Goal: Task Accomplishment & Management: Manage account settings

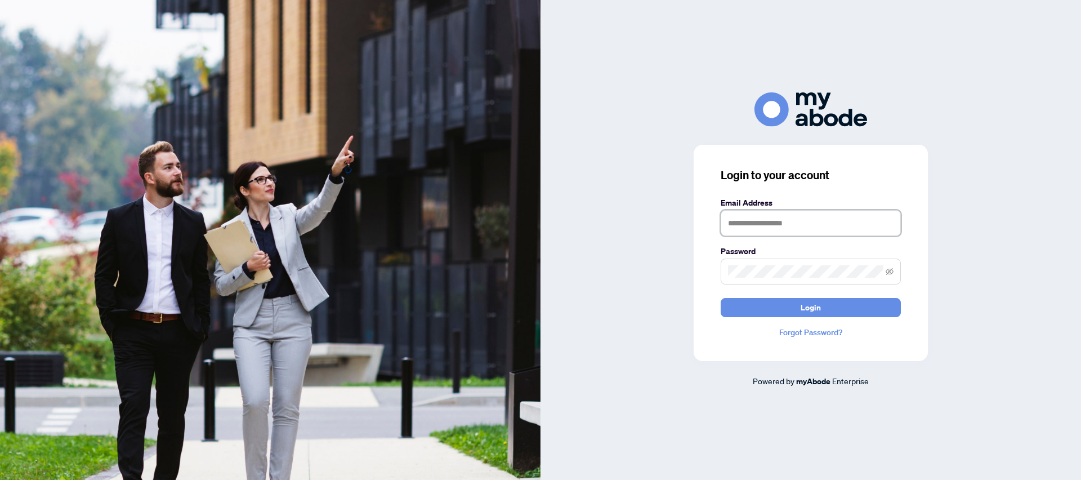
click at [758, 218] on input "text" at bounding box center [811, 223] width 180 height 26
type input "**********"
click at [721, 298] on button "Login" at bounding box center [811, 307] width 180 height 19
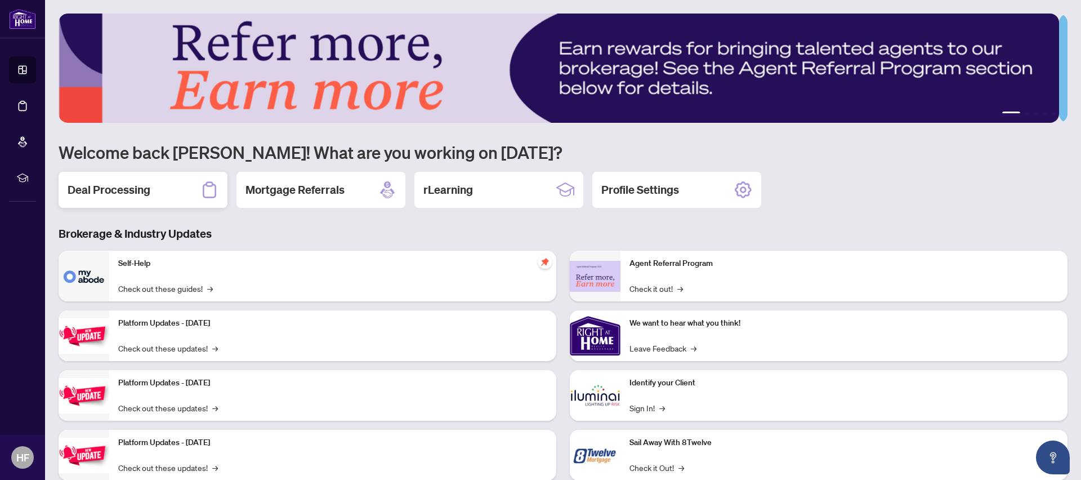
click at [111, 193] on h2 "Deal Processing" at bounding box center [109, 190] width 83 height 16
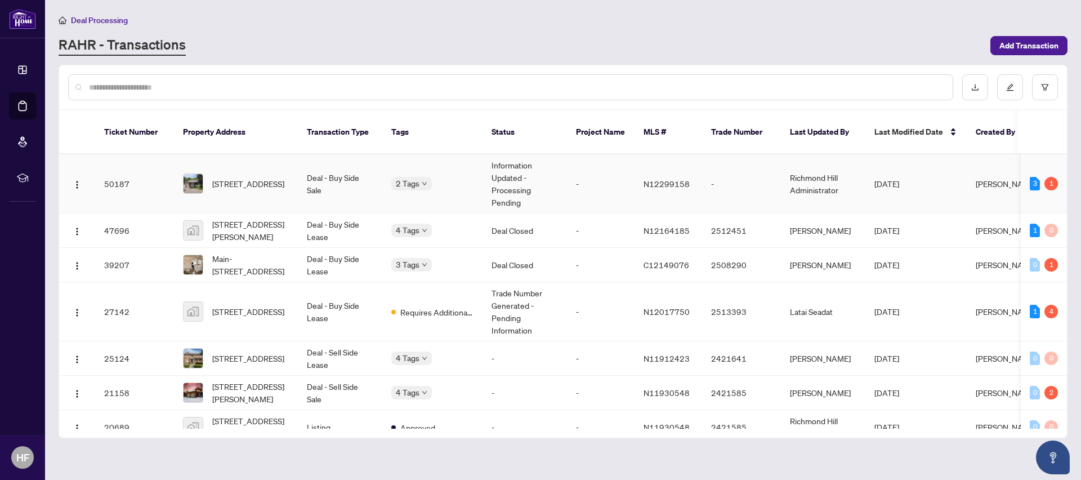
click at [866, 175] on td "[DATE]" at bounding box center [916, 183] width 101 height 59
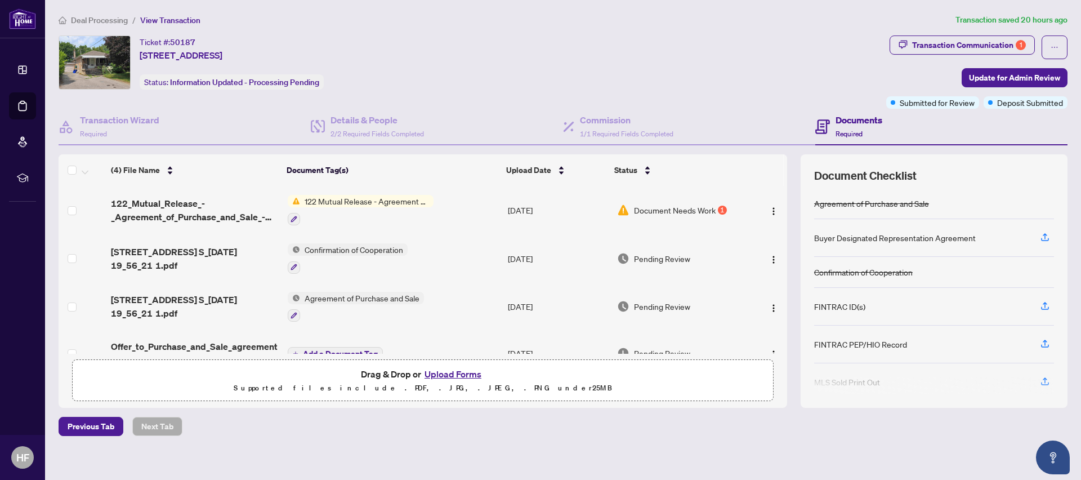
click at [318, 199] on span "122 Mutual Release - Agreement of Purchase and Sale" at bounding box center [366, 201] width 133 height 12
click at [320, 260] on span "122 Mutual Release - Agreement of Purchase and Sale" at bounding box center [363, 263] width 168 height 25
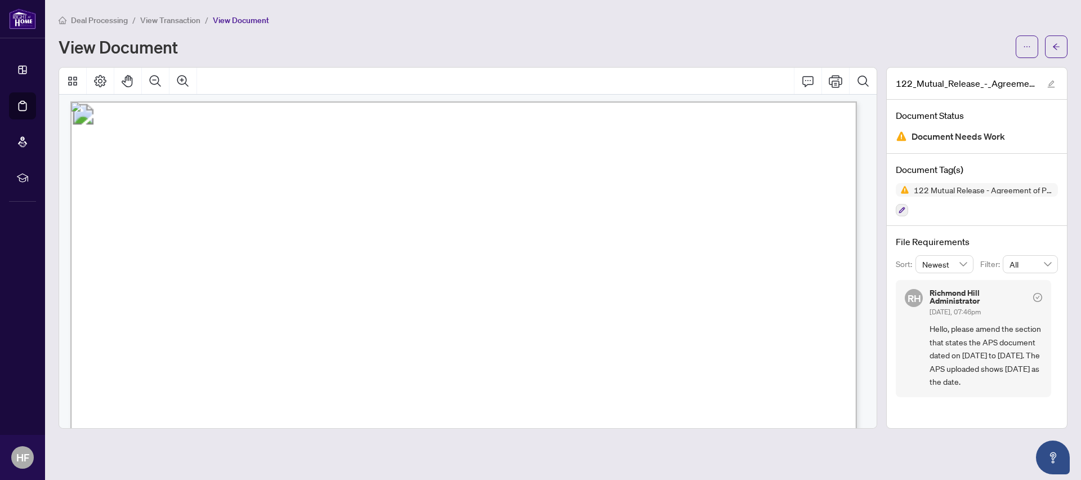
scroll to position [5, 0]
click at [471, 322] on span "25" at bounding box center [476, 321] width 12 height 12
click at [464, 144] on span "RE: Agreement of Purchase and Sale between the Seller and [PERSON_NAME] dated t…" at bounding box center [446, 146] width 646 height 14
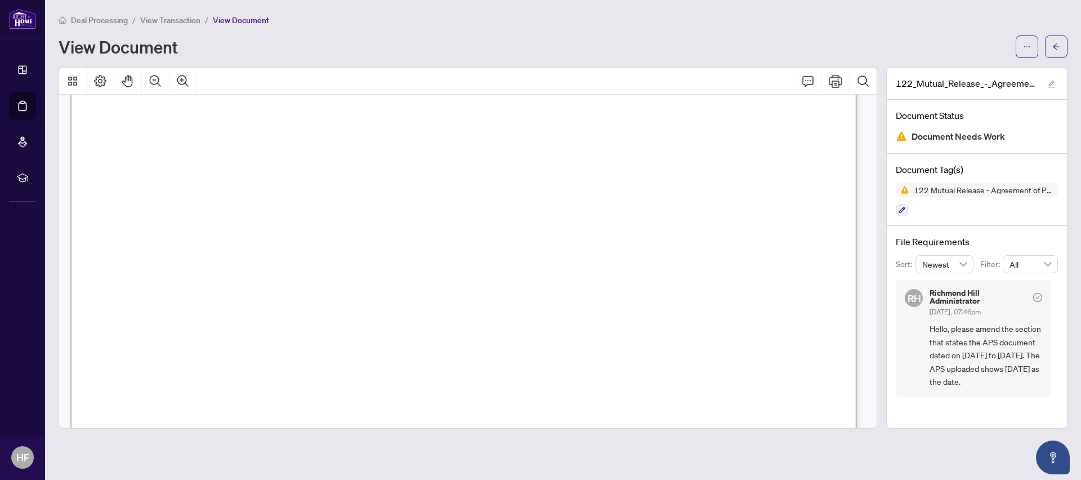
click at [464, 144] on span "RE: Agreement of Purchase and Sale between the Seller and [PERSON_NAME] dated t…" at bounding box center [446, 146] width 646 height 14
click at [447, 164] on span "[STREET_ADDRESS]" at bounding box center [390, 166] width 111 height 12
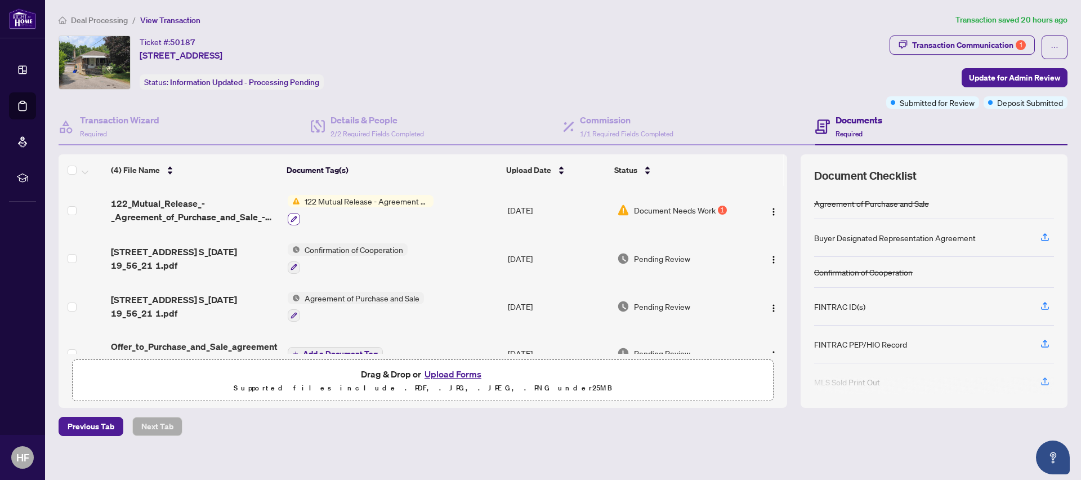
click at [291, 219] on icon "button" at bounding box center [294, 219] width 6 height 6
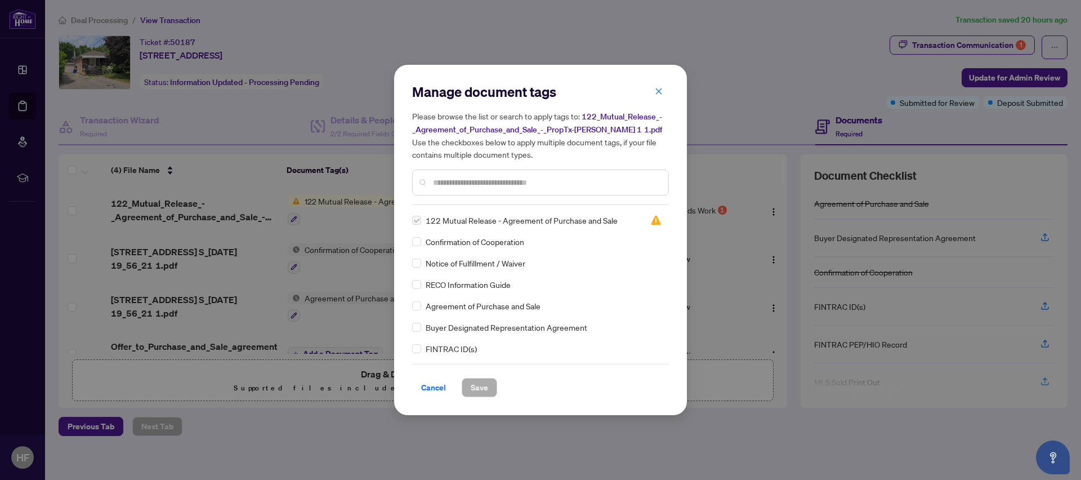
click at [449, 183] on input "text" at bounding box center [546, 182] width 226 height 12
click at [435, 388] on span "Cancel" at bounding box center [433, 387] width 25 height 18
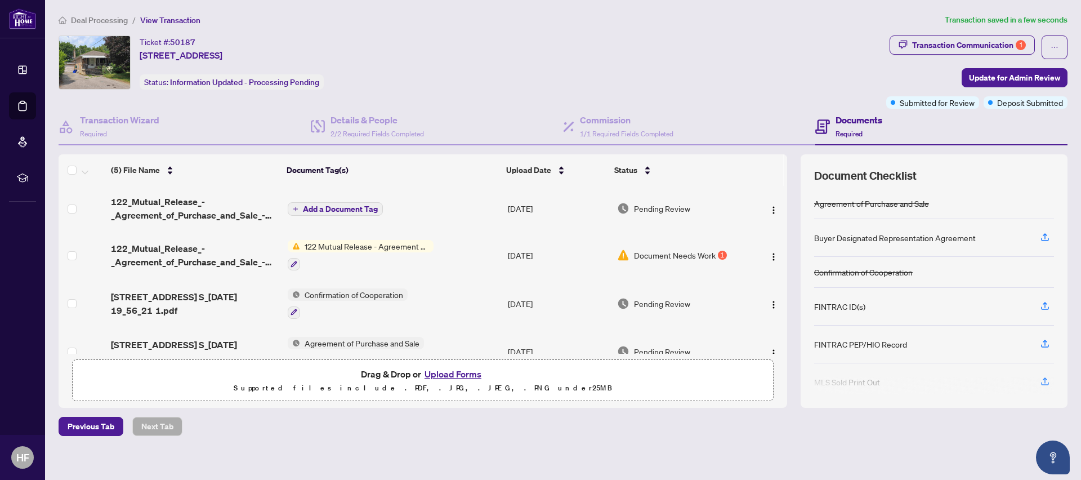
click at [311, 206] on span "Add a Document Tag" at bounding box center [340, 209] width 75 height 8
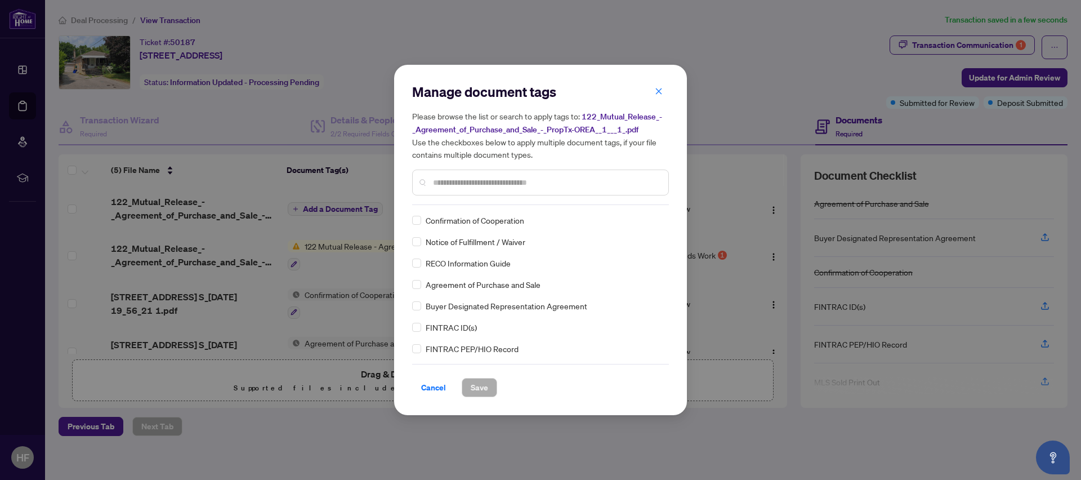
click at [435, 203] on div "Manage document tags Please browse the list or search to apply tags to: 122_Mut…" at bounding box center [540, 144] width 257 height 122
click at [437, 186] on input "text" at bounding box center [546, 182] width 226 height 12
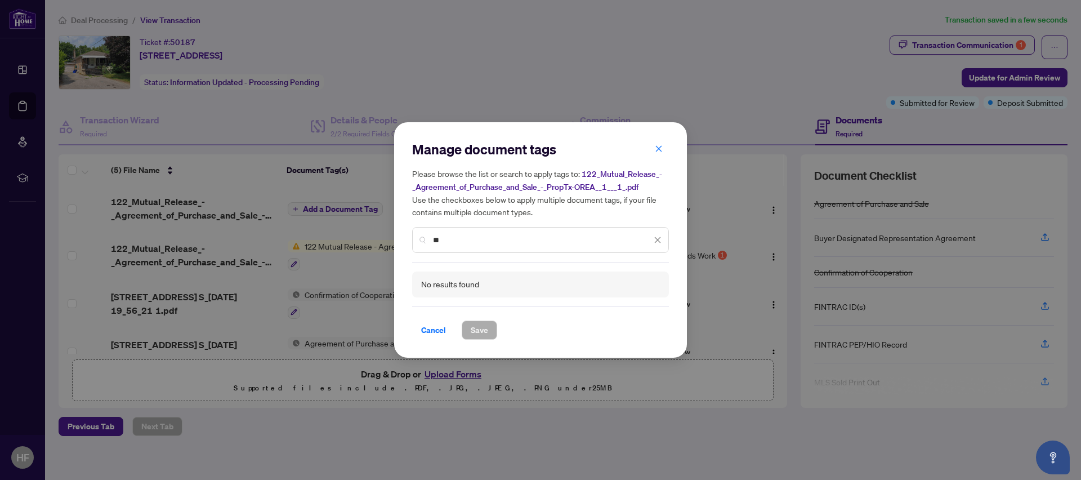
type input "*"
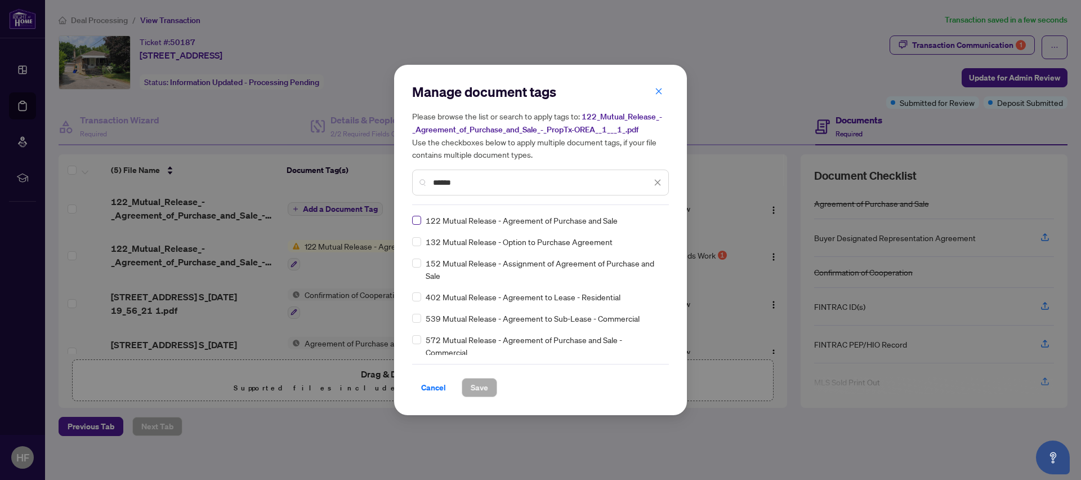
type input "******"
click at [487, 389] on span "Save" at bounding box center [479, 387] width 17 height 18
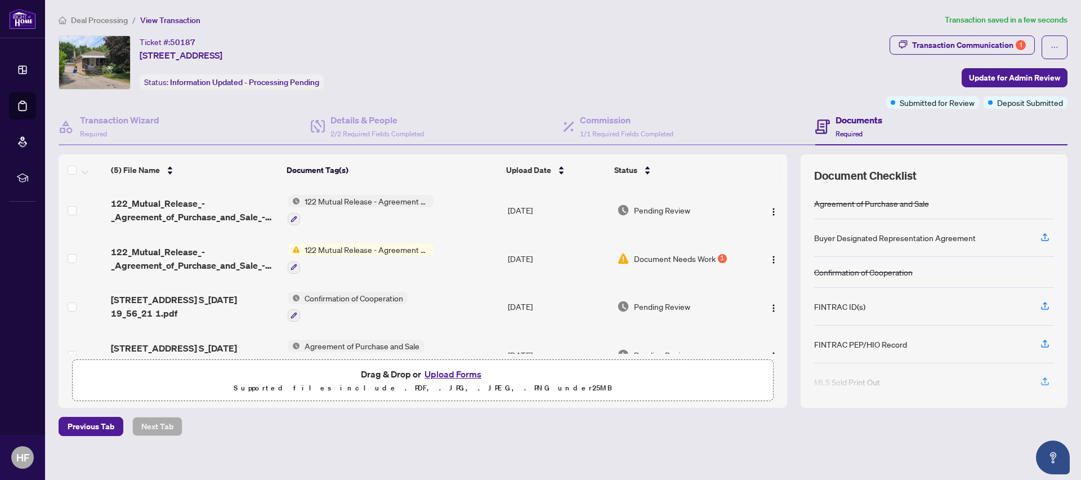
click at [598, 32] on div "Deal Processing / View Transaction Transaction saved in a few seconds Ticket #:…" at bounding box center [563, 245] width 1018 height 462
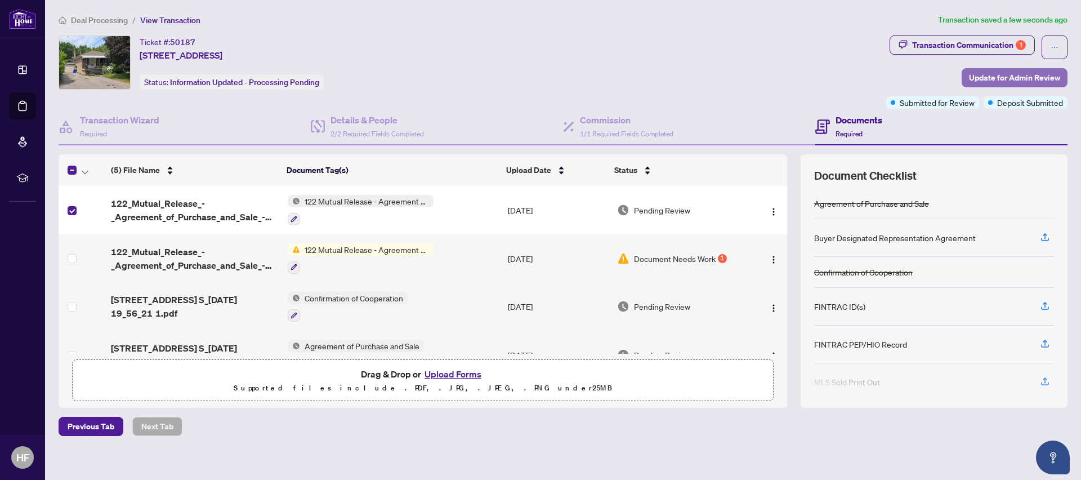
click at [980, 76] on span "Update for Admin Review" at bounding box center [1014, 78] width 91 height 18
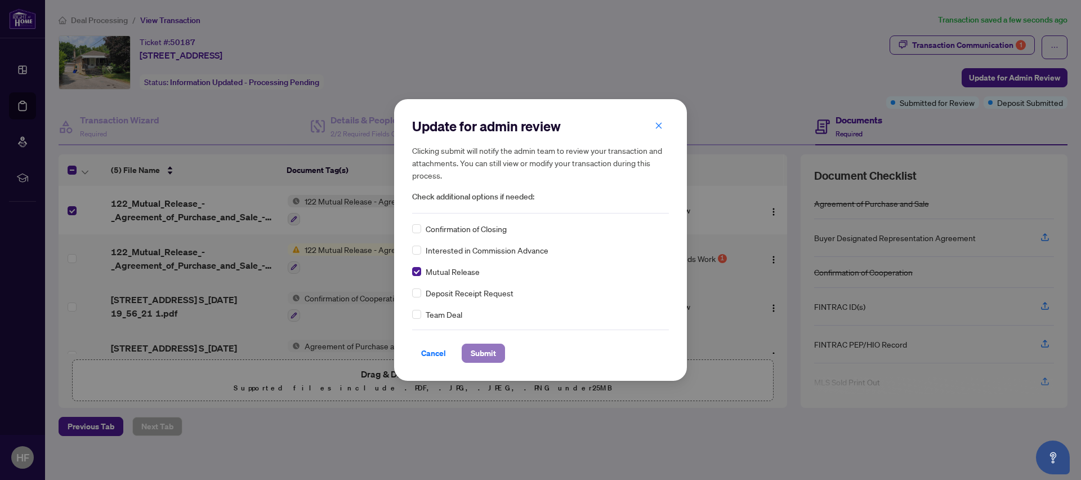
click at [487, 353] on span "Submit" at bounding box center [483, 353] width 25 height 18
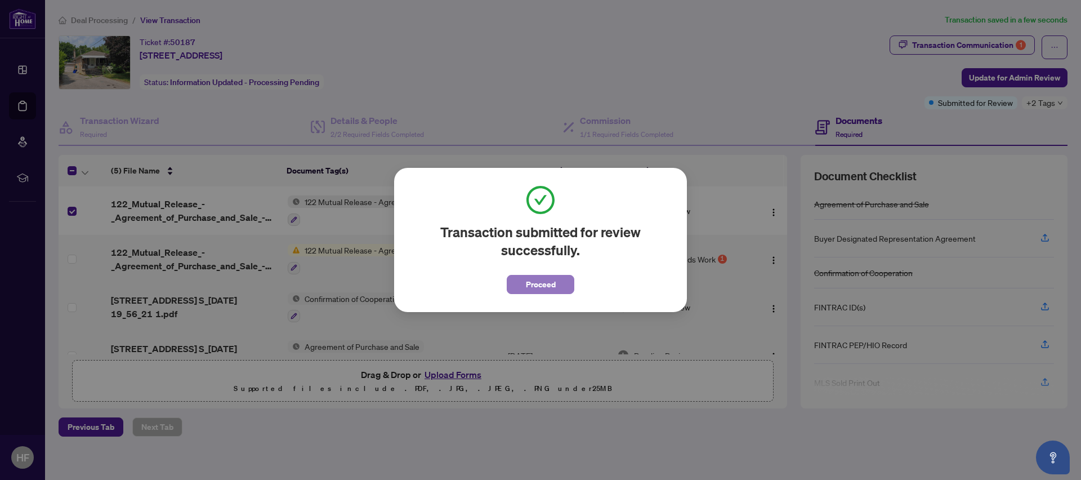
click at [543, 283] on span "Proceed" at bounding box center [541, 284] width 30 height 18
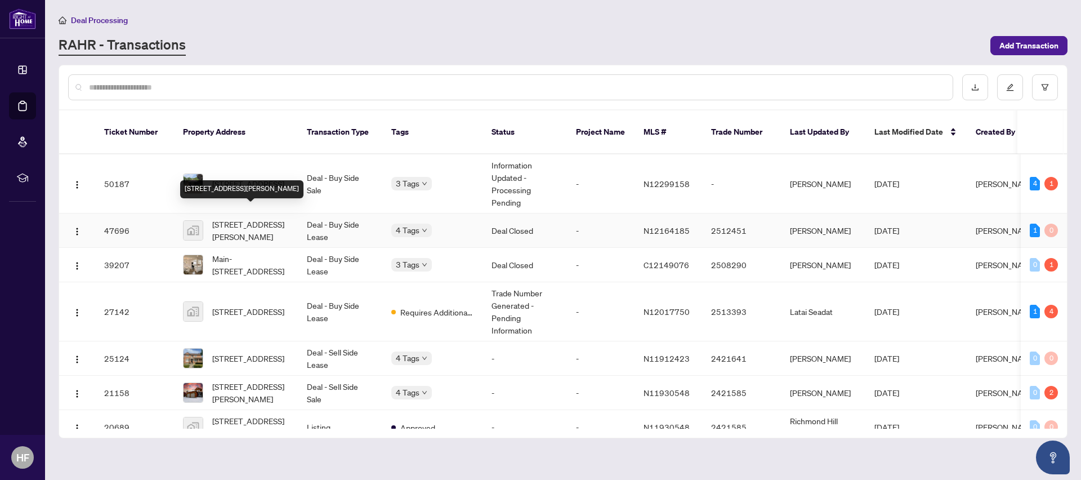
click at [274, 218] on span "[STREET_ADDRESS][PERSON_NAME]" at bounding box center [250, 230] width 77 height 25
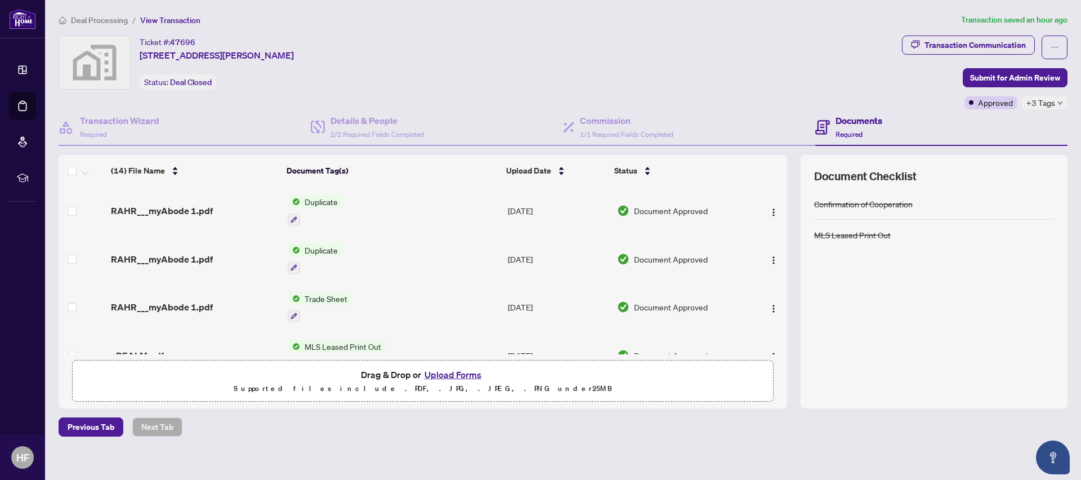
drag, startPoint x: 780, startPoint y: 199, endPoint x: 783, endPoint y: 315, distance: 116.0
click at [783, 315] on div "(14) File Name Document Tag(s) Upload Date Status RAHR___myAbode 1.pdf Duplicat…" at bounding box center [563, 281] width 1009 height 253
drag, startPoint x: 773, startPoint y: 195, endPoint x: 770, endPoint y: 220, distance: 24.9
click at [770, 220] on td at bounding box center [768, 210] width 38 height 48
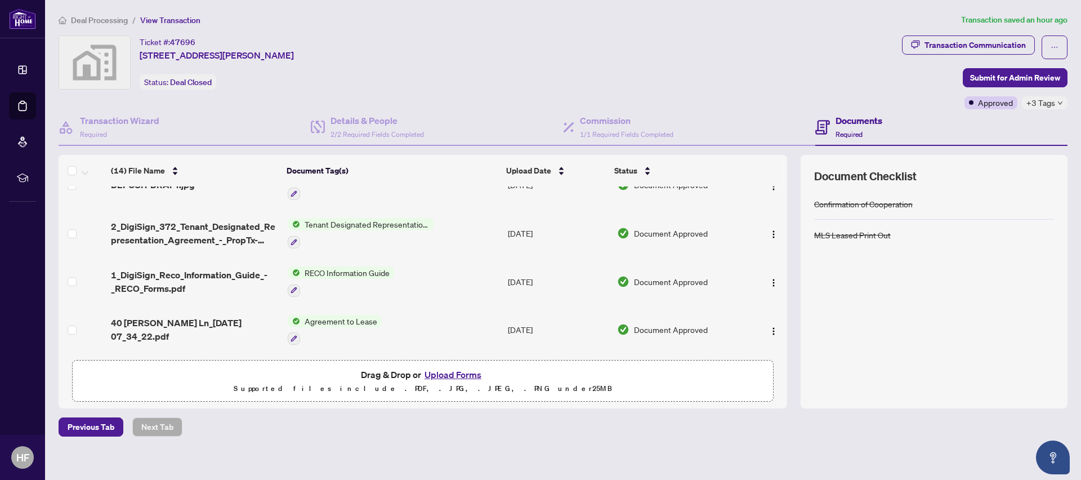
scroll to position [182, 0]
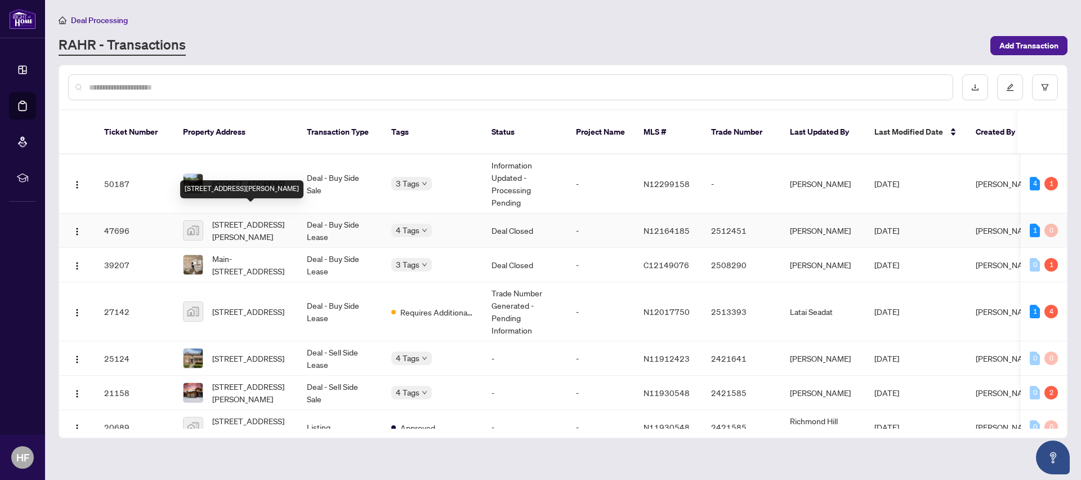
click at [238, 221] on span "[STREET_ADDRESS][PERSON_NAME]" at bounding box center [250, 230] width 77 height 25
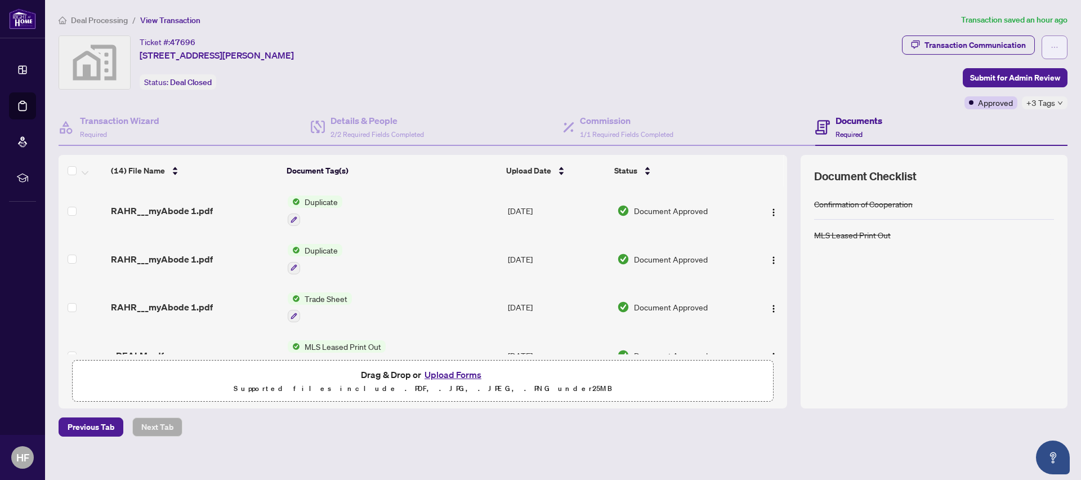
click at [1051, 47] on icon "ellipsis" at bounding box center [1055, 47] width 8 height 8
click at [757, 52] on div "Ticket #: 47696 [STREET_ADDRESS][PERSON_NAME] Status: Deal Closed" at bounding box center [478, 62] width 839 height 54
